Goal: Find specific page/section: Find specific page/section

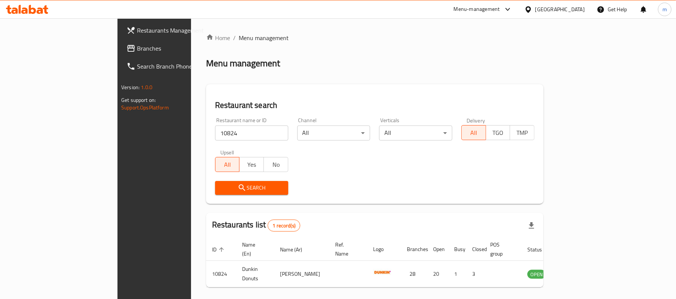
click at [572, 11] on div "[GEOGRAPHIC_DATA]" at bounding box center [560, 9] width 50 height 8
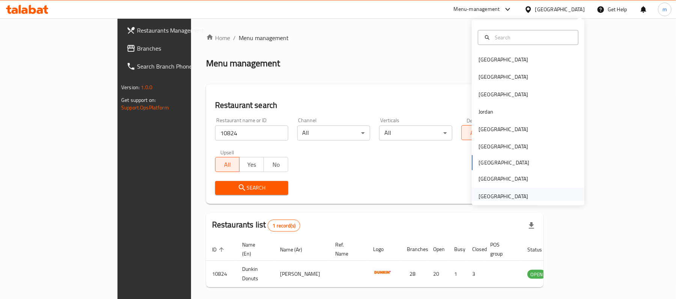
click at [487, 192] on div "[GEOGRAPHIC_DATA]" at bounding box center [503, 196] width 50 height 8
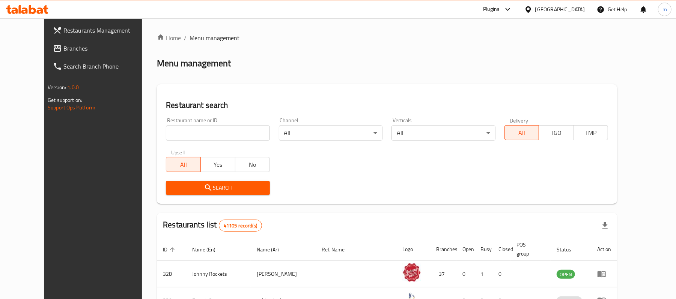
click at [63, 47] on span "Branches" at bounding box center [106, 48] width 87 height 9
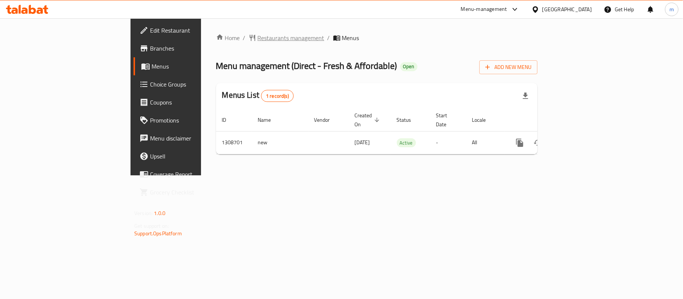
click at [258, 36] on span "Restaurants management" at bounding box center [291, 37] width 67 height 9
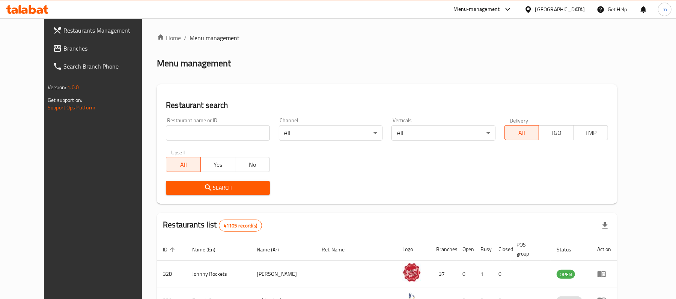
click at [197, 134] on input "search" at bounding box center [218, 133] width 104 height 15
paste input "704997"
type input "704997"
click button "Search" at bounding box center [218, 188] width 104 height 14
